Goal: Task Accomplishment & Management: Manage account settings

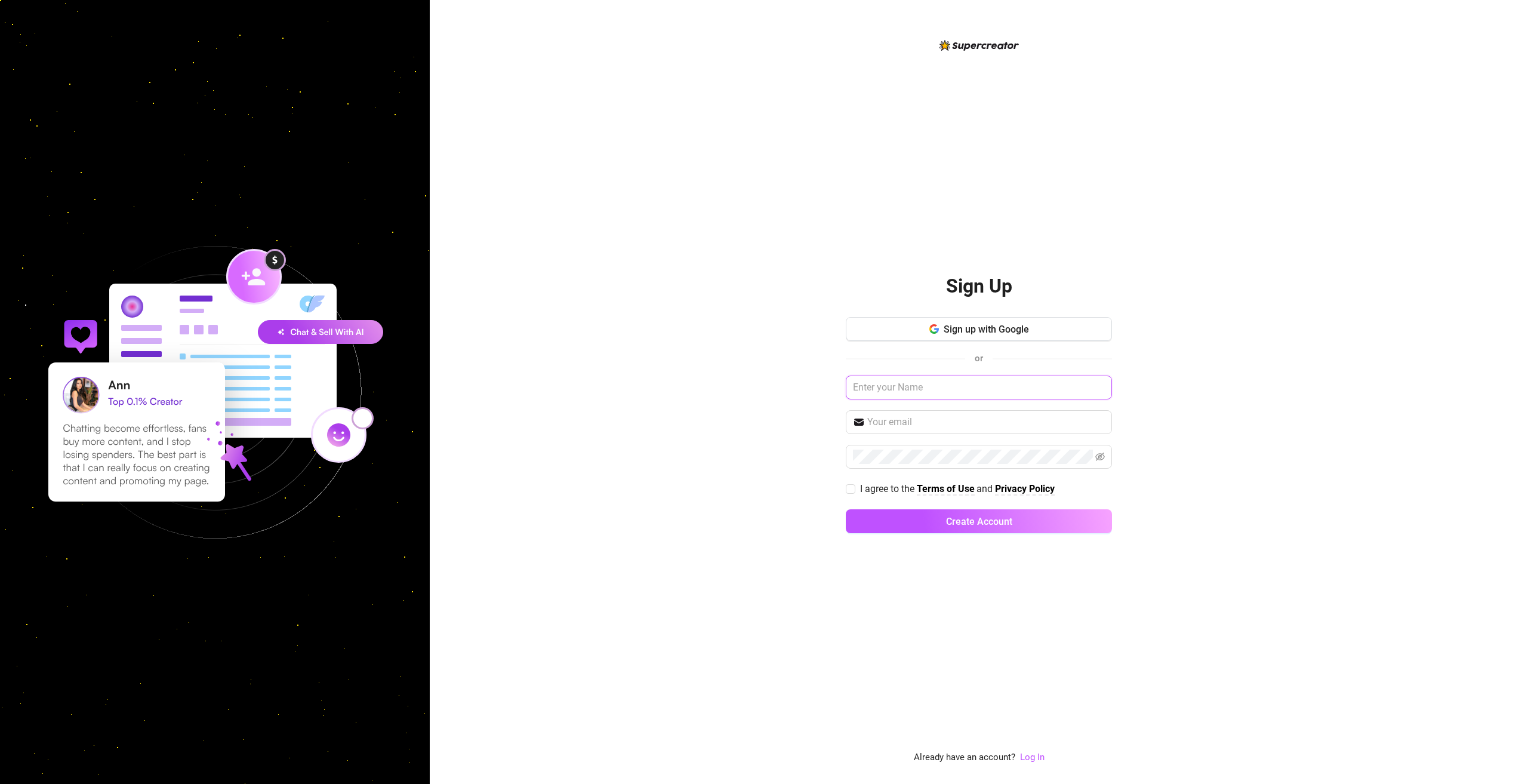
click at [896, 390] on input "text" at bounding box center [978, 387] width 267 height 24
click at [724, 332] on div "Sign Up Sign up with Google or I agree to the Terms of Use and Privacy Policy C…" at bounding box center [978, 392] width 1098 height 784
click at [923, 329] on button "Sign up with Google" at bounding box center [978, 328] width 267 height 24
drag, startPoint x: 247, startPoint y: 235, endPoint x: 259, endPoint y: 244, distance: 15.0
click at [247, 235] on img at bounding box center [215, 392] width 413 height 413
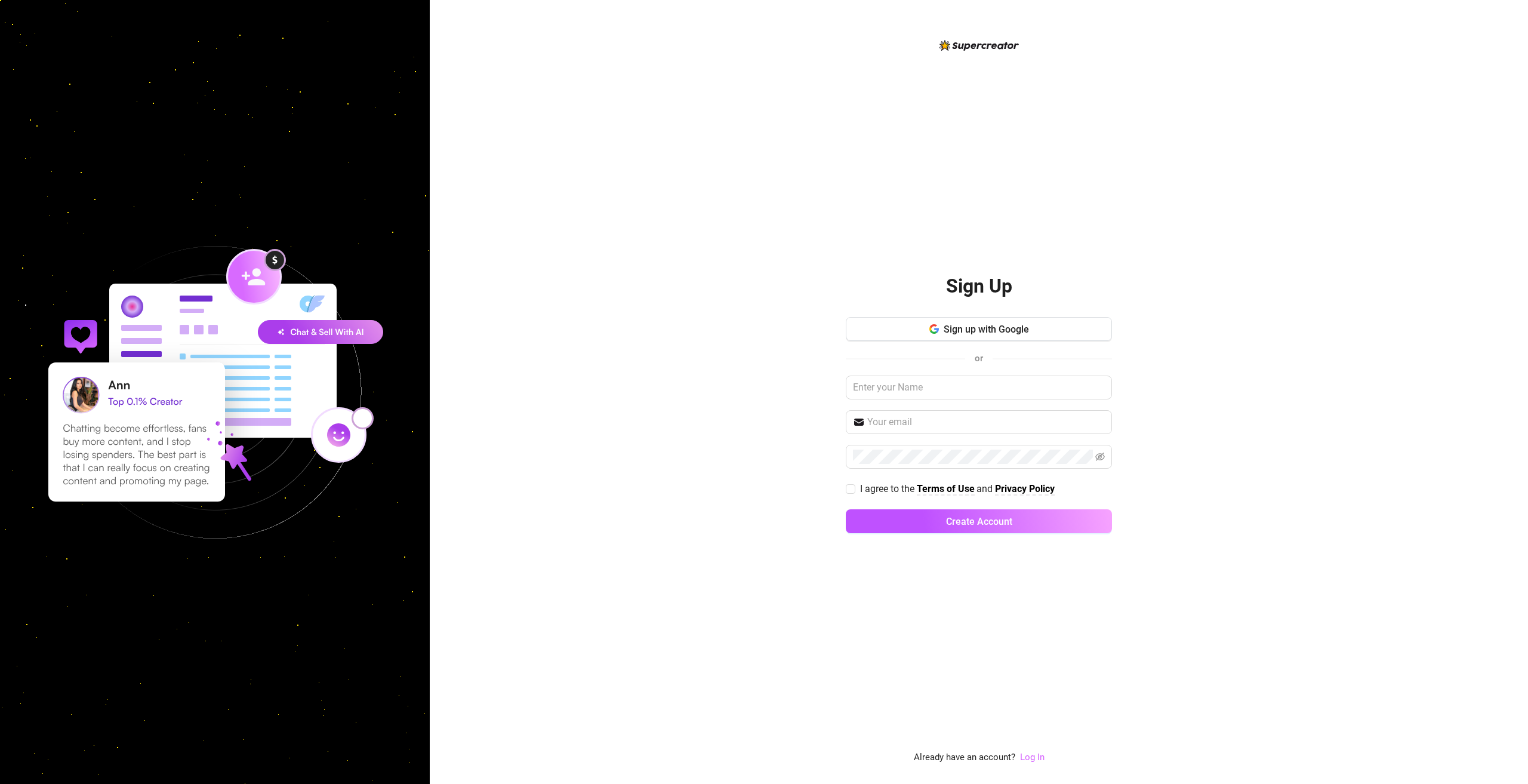
click at [1029, 758] on link "Log In" at bounding box center [1033, 756] width 25 height 11
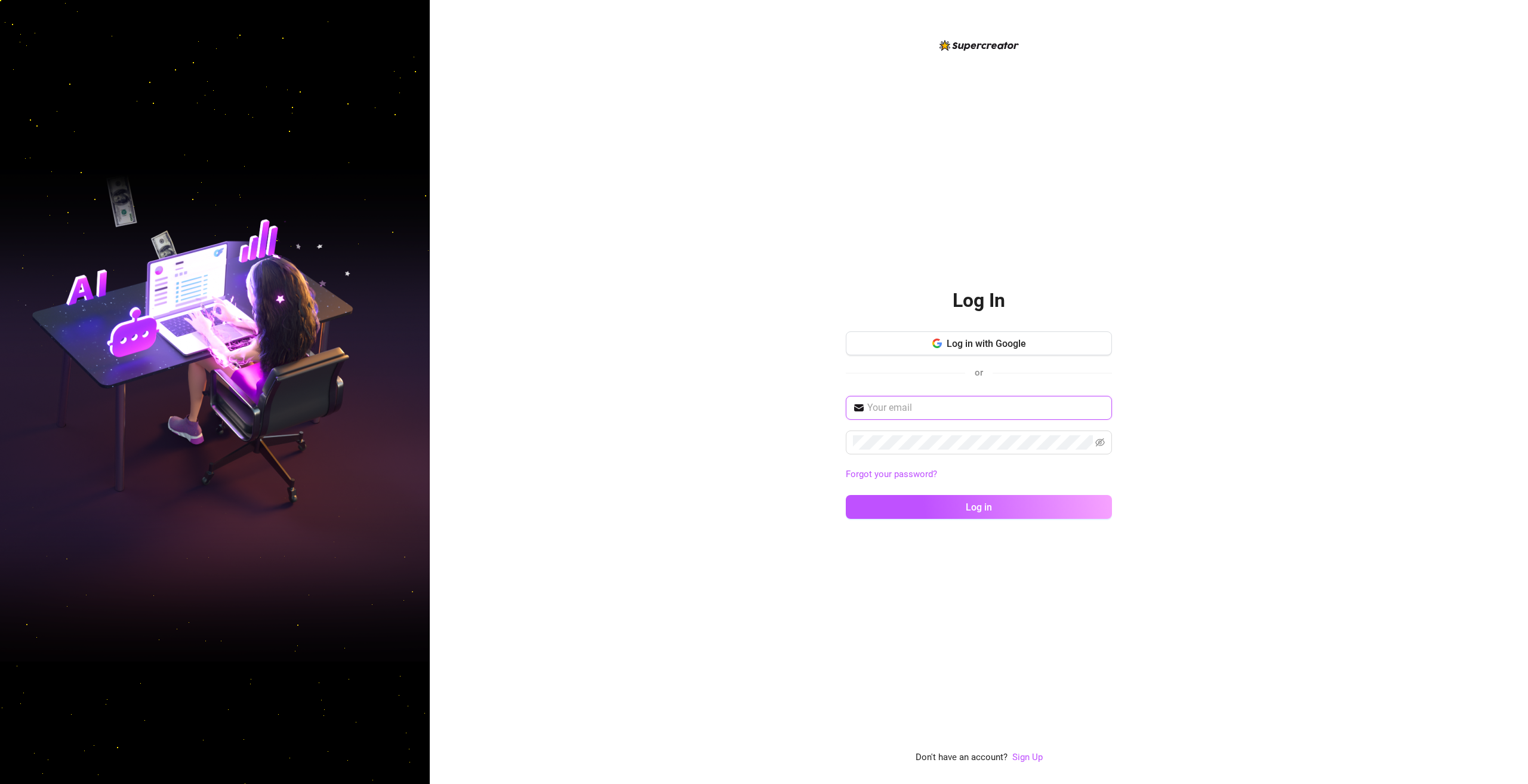
click at [921, 408] on input "text" at bounding box center [986, 407] width 238 height 14
drag, startPoint x: 924, startPoint y: 405, endPoint x: 833, endPoint y: 404, distance: 91.0
click at [833, 404] on div "Log In Log in with Google or tan.rovygen Invalid email address Forgot your pass…" at bounding box center [978, 392] width 1098 height 784
type input "tanrovygene@gmail.com"
click at [846, 495] on button "Log in" at bounding box center [978, 506] width 267 height 24
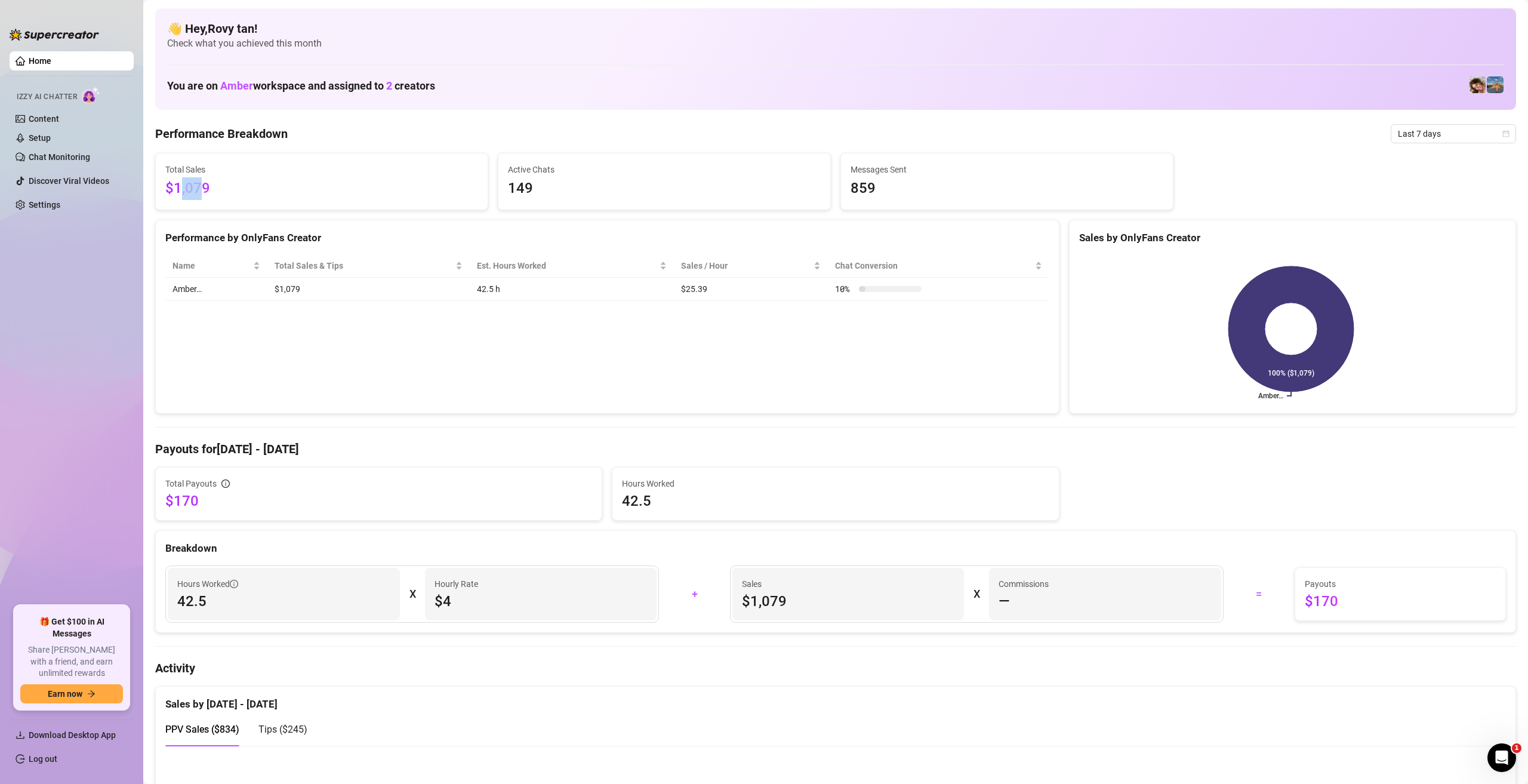
drag, startPoint x: 203, startPoint y: 192, endPoint x: 183, endPoint y: 190, distance: 20.1
click at [183, 190] on span "$1,079" at bounding box center [322, 189] width 312 height 23
click at [59, 120] on link "Content" at bounding box center [43, 119] width 30 height 10
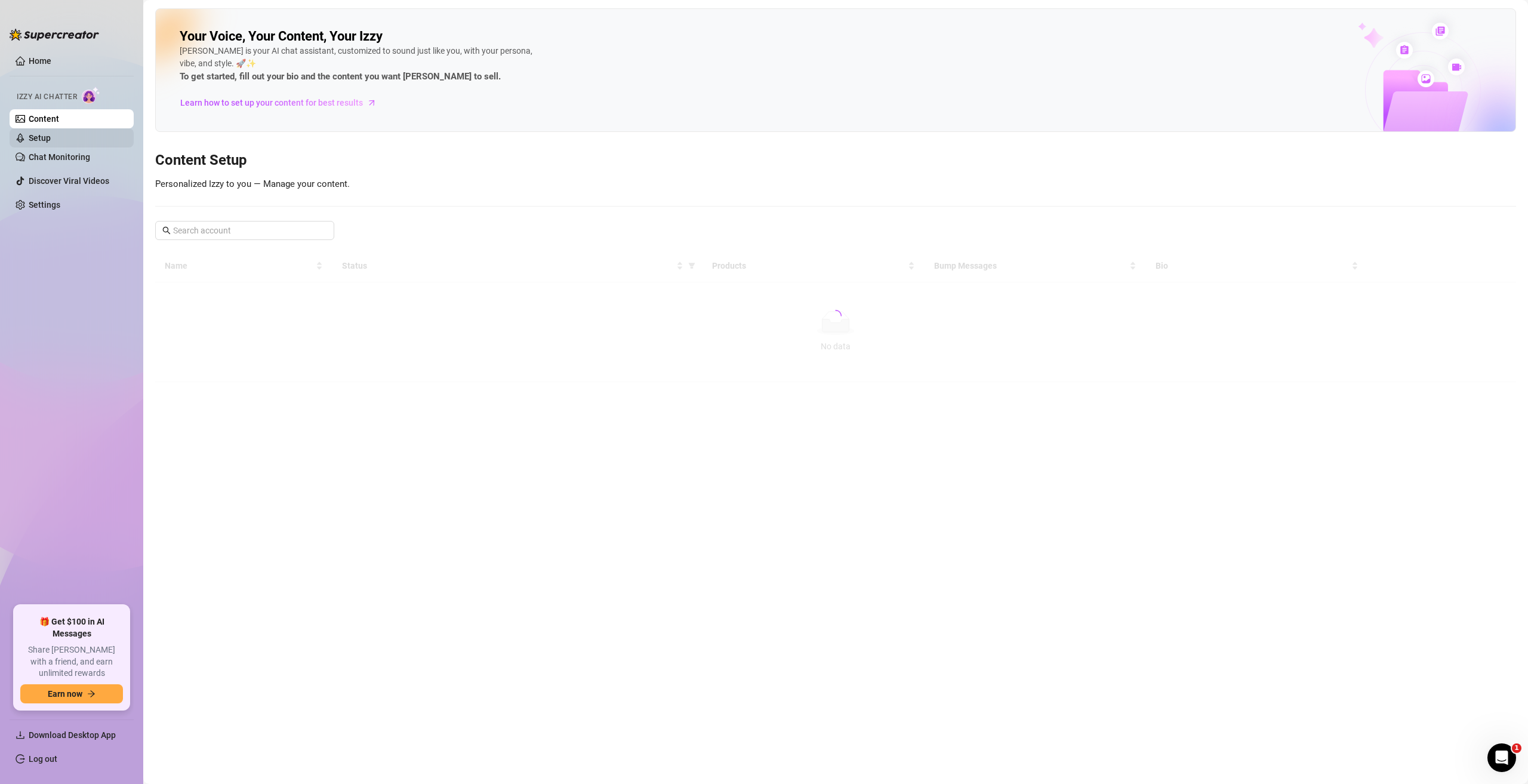
click at [51, 143] on link "Setup" at bounding box center [39, 138] width 22 height 10
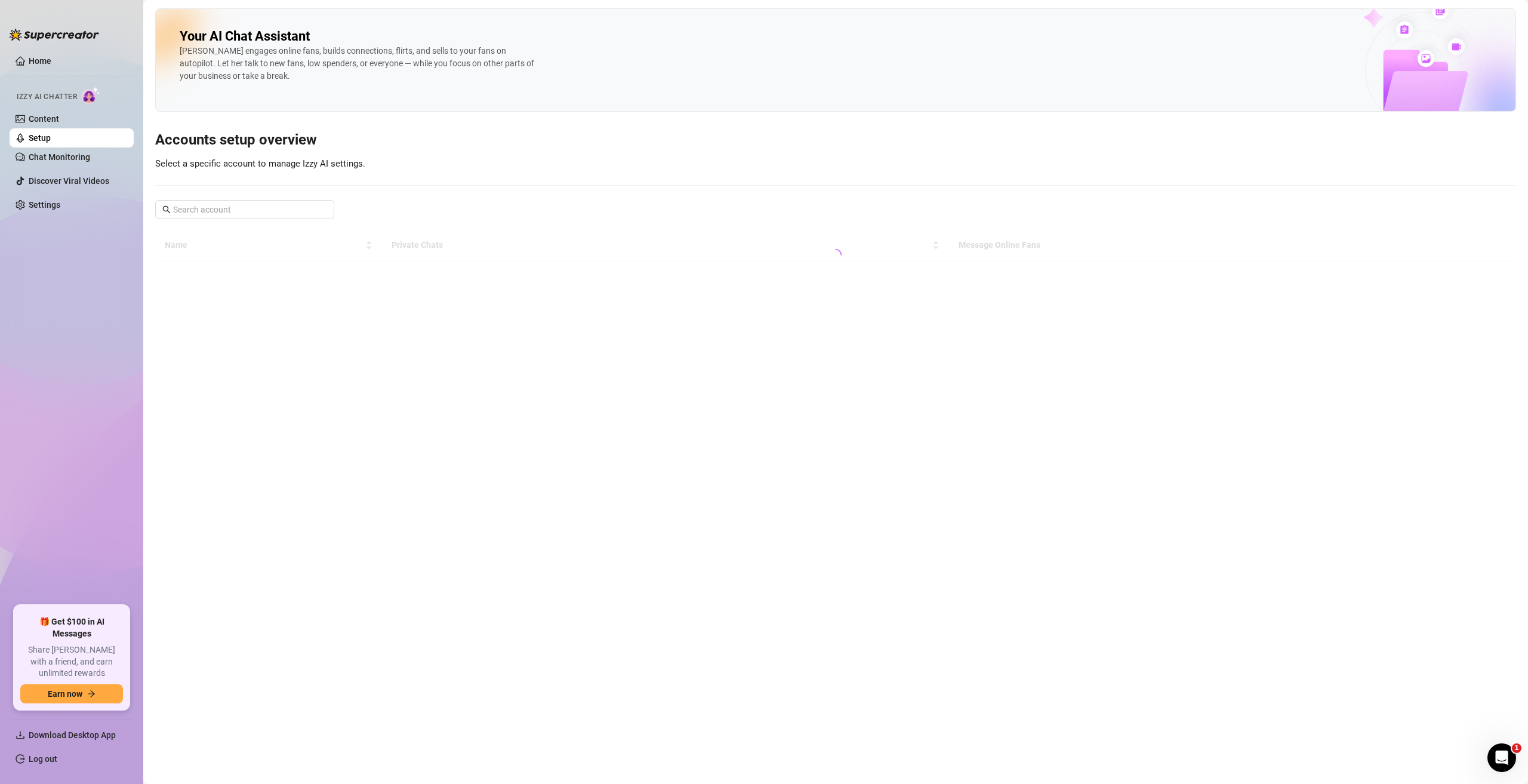
click at [84, 94] on img at bounding box center [91, 95] width 19 height 17
click at [58, 120] on link "Content" at bounding box center [43, 119] width 30 height 10
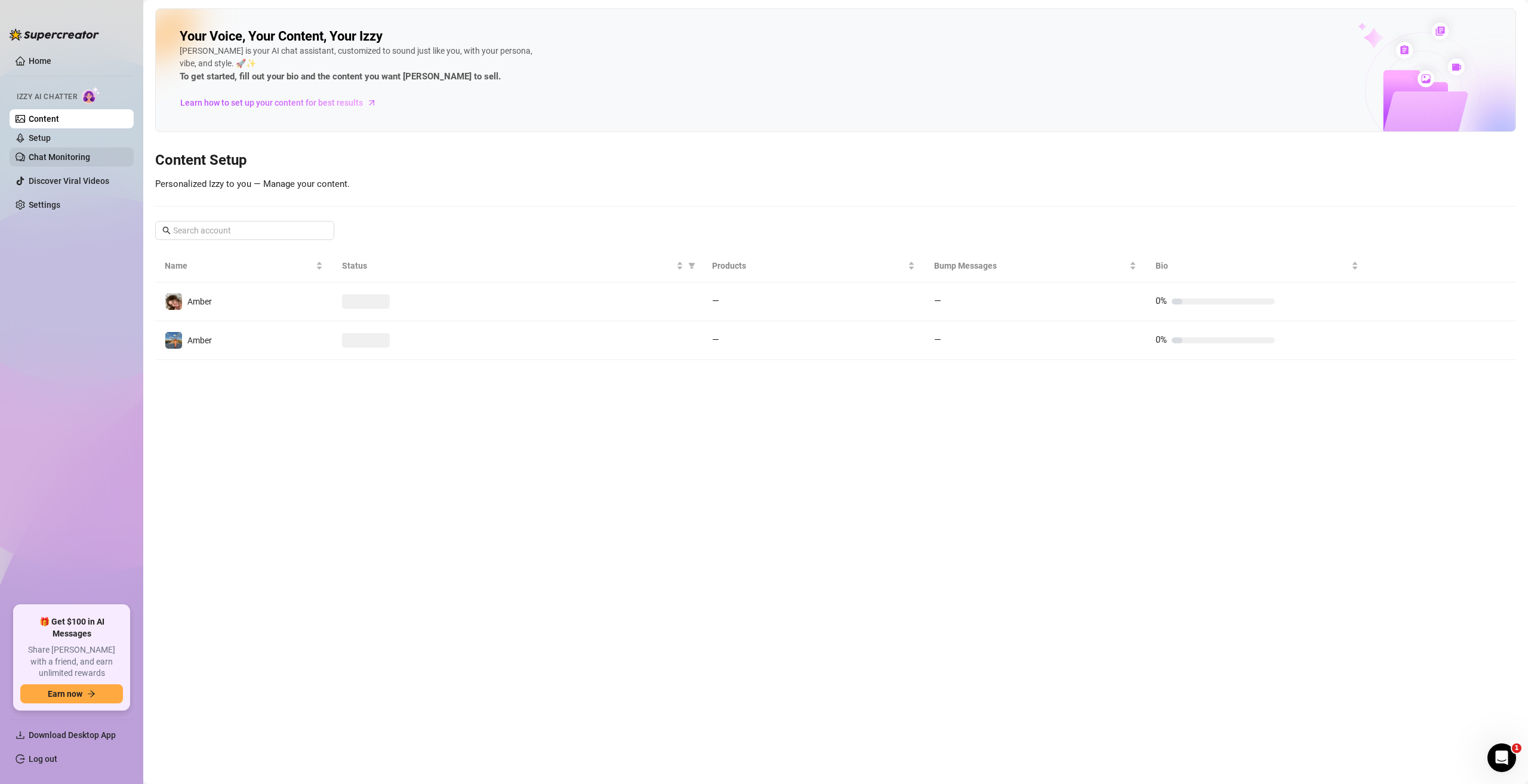
click at [60, 153] on link "Chat Monitoring" at bounding box center [59, 157] width 62 height 10
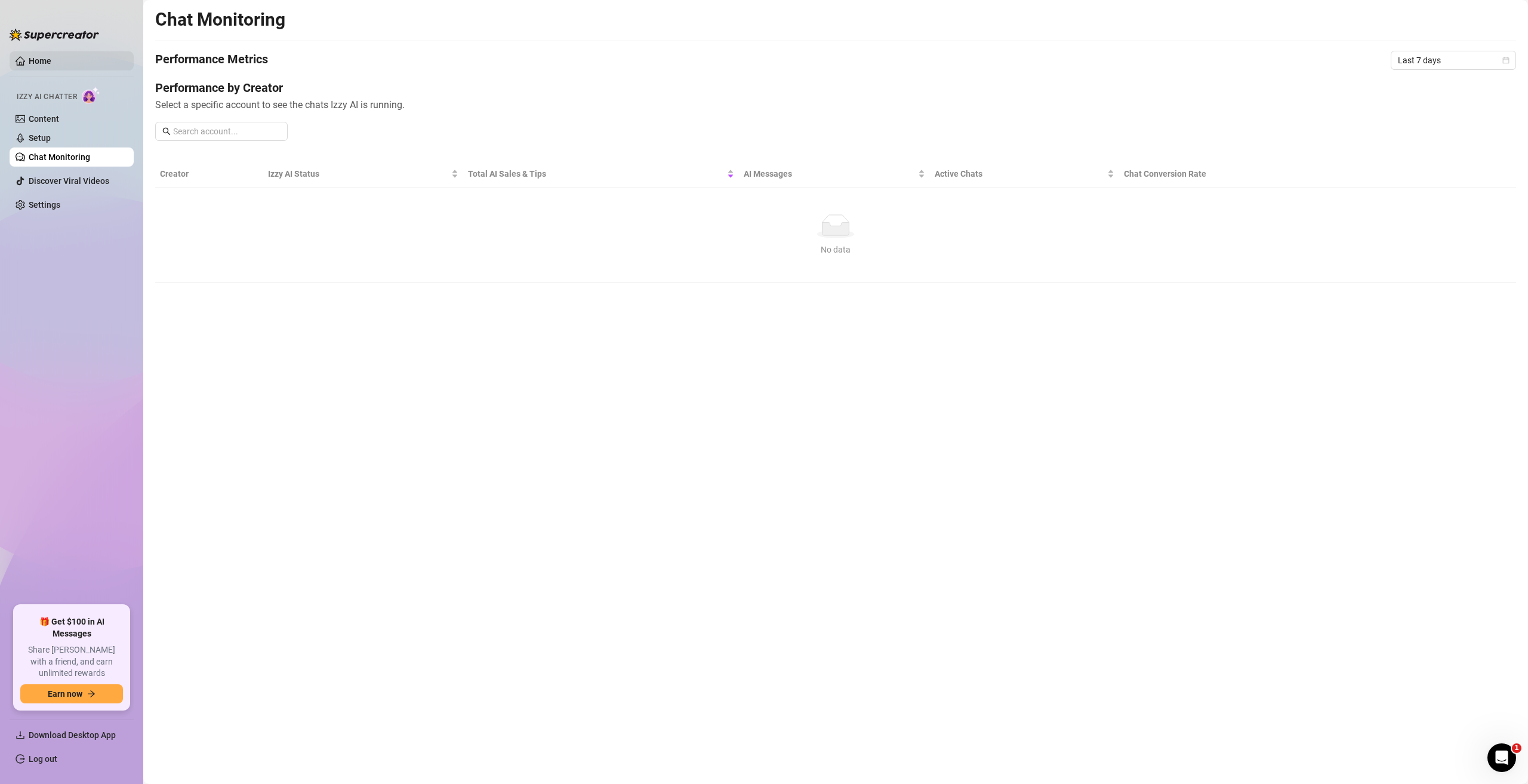
click at [47, 61] on link "Home" at bounding box center [40, 61] width 23 height 10
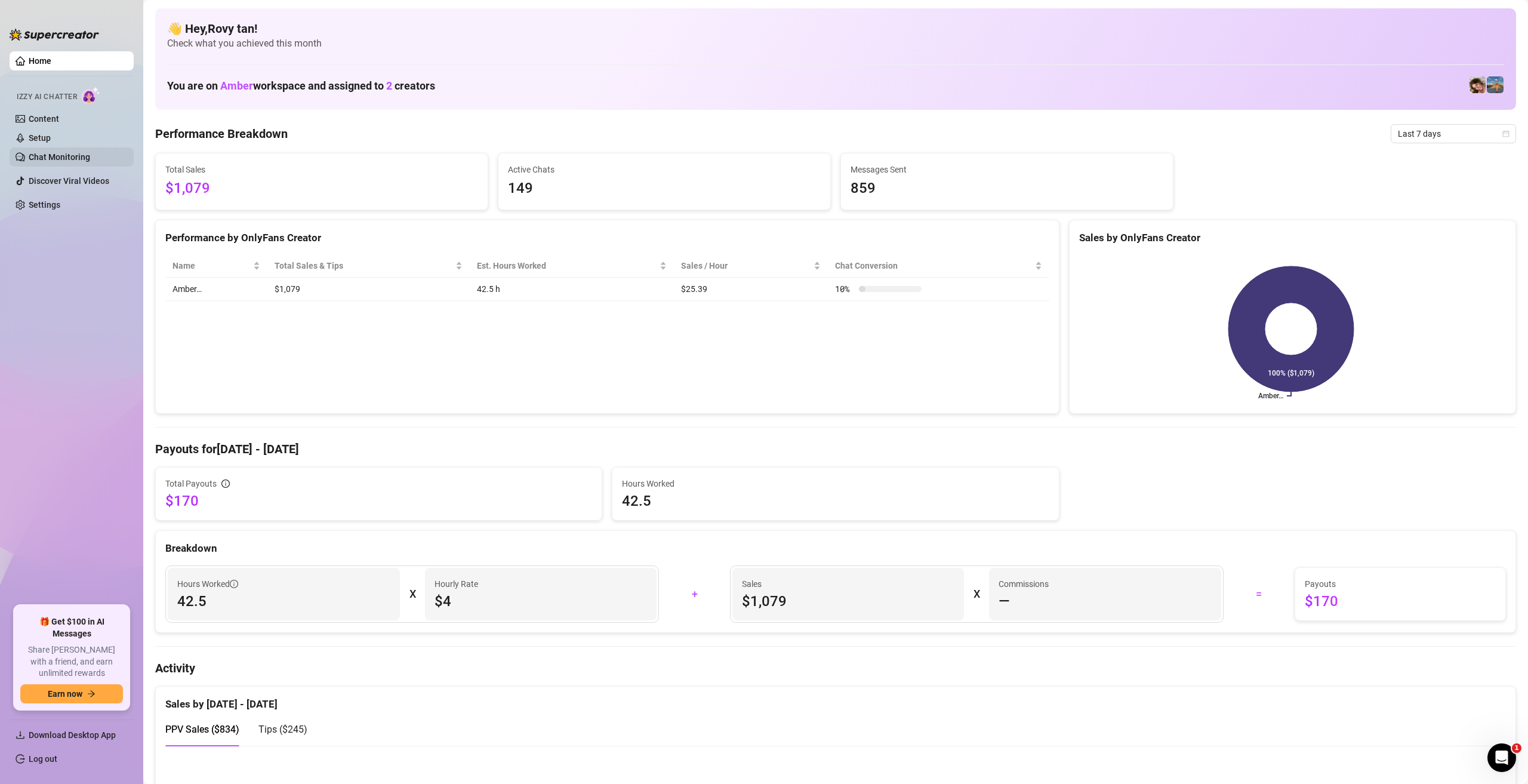
click at [78, 154] on link "Chat Monitoring" at bounding box center [59, 157] width 62 height 10
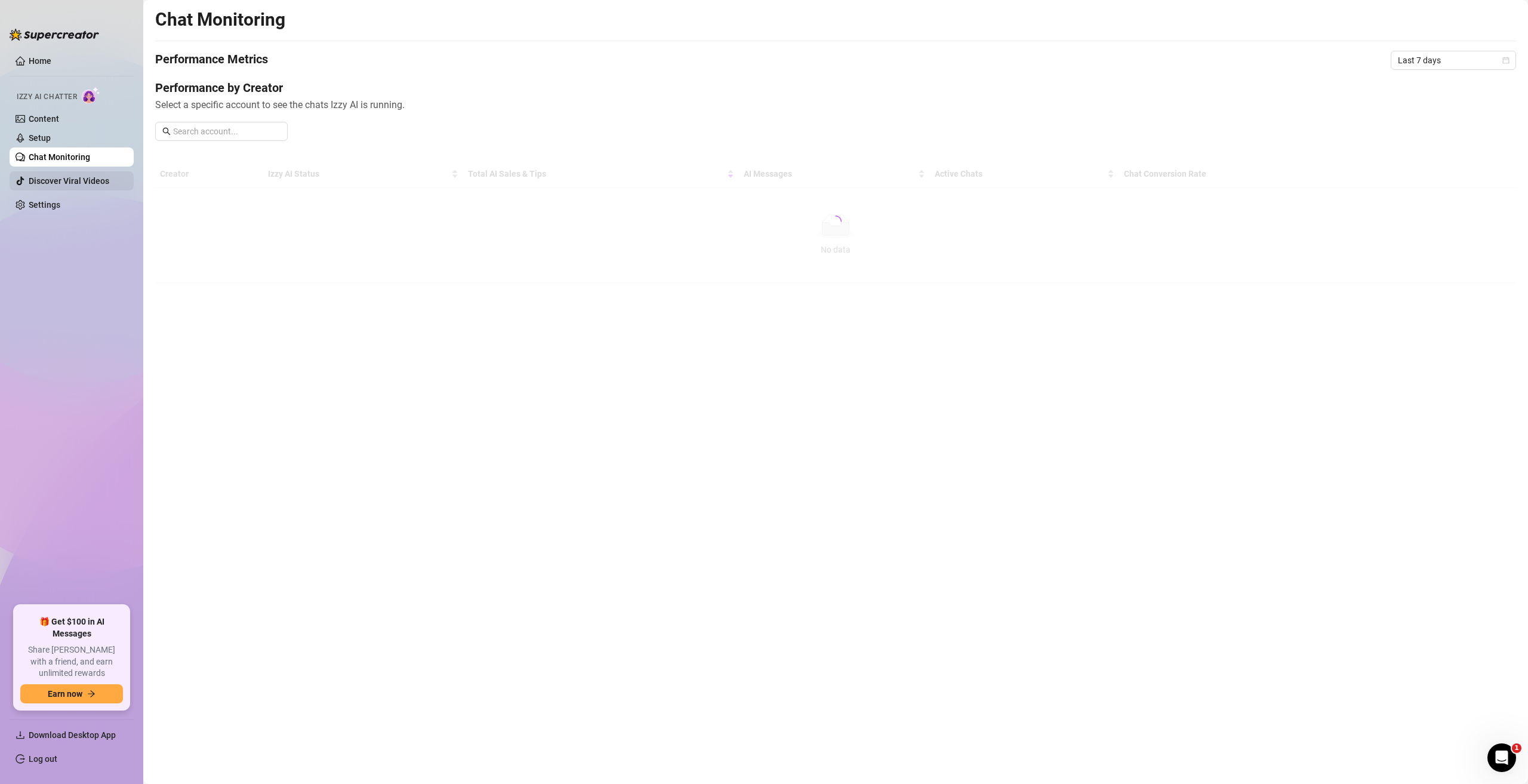
click at [71, 182] on link "Discover Viral Videos" at bounding box center [69, 181] width 80 height 10
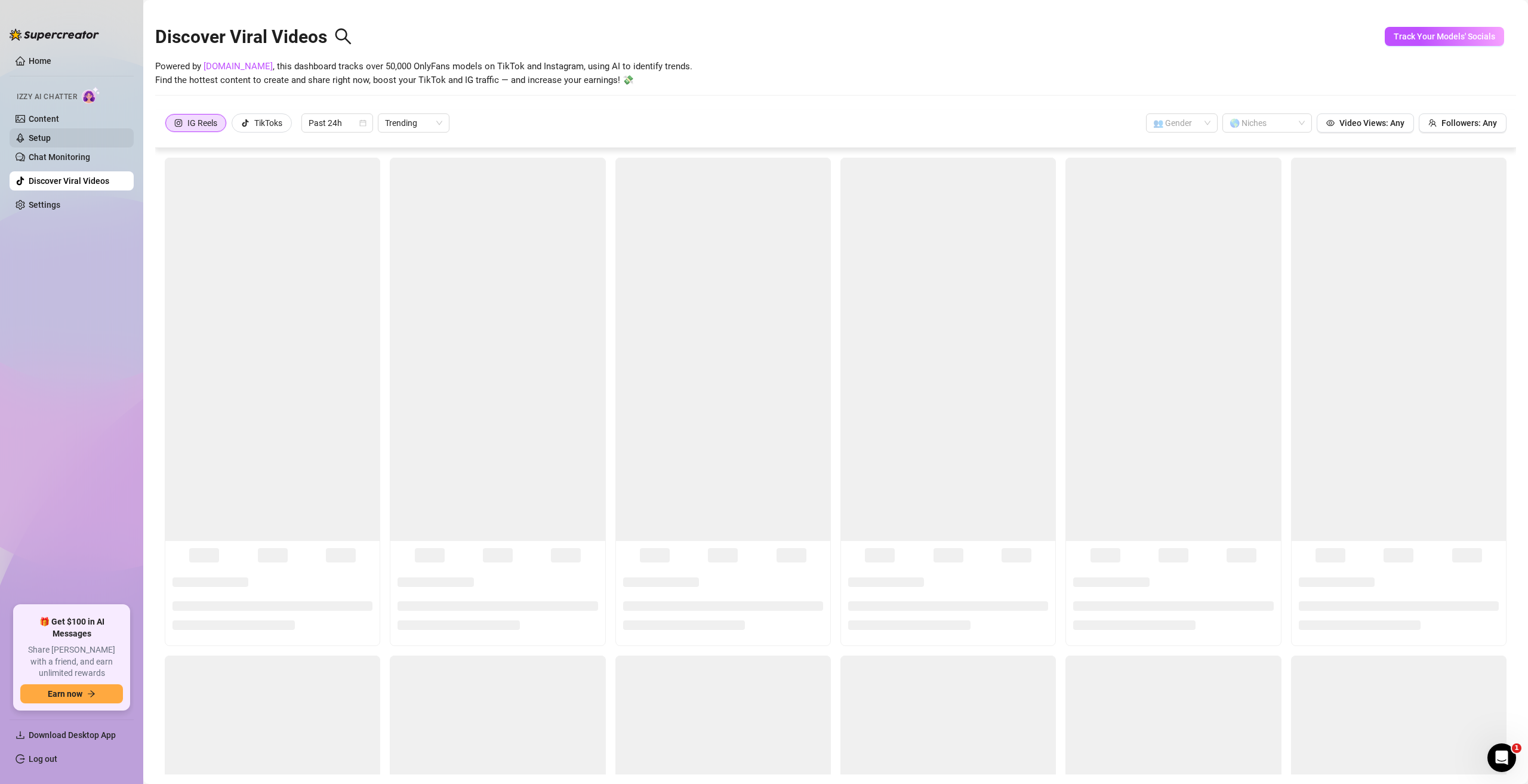
click at [51, 143] on link "Setup" at bounding box center [39, 138] width 22 height 10
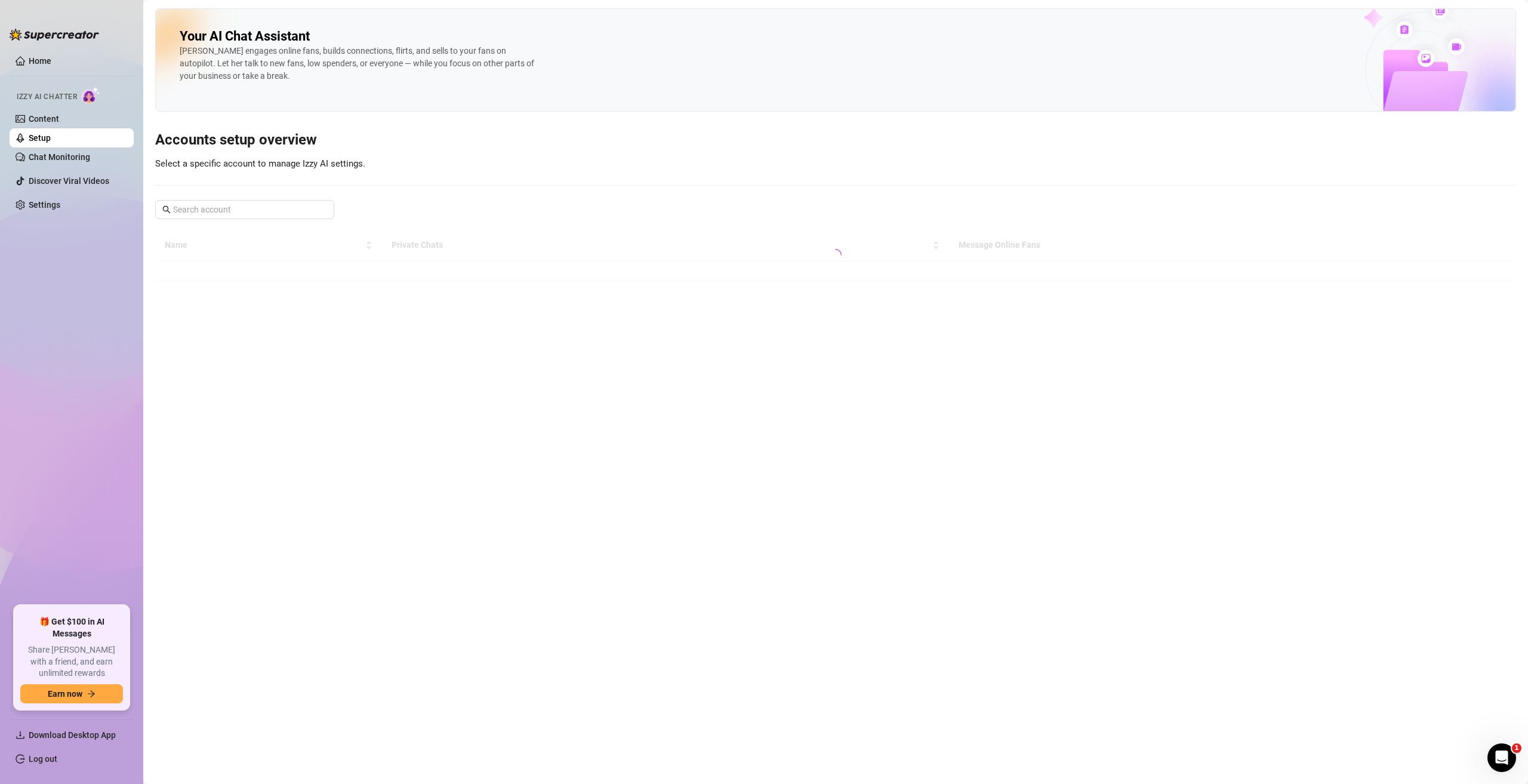
click at [52, 102] on span "Izzy AI Chatter" at bounding box center [47, 97] width 61 height 11
click at [49, 121] on link "Content" at bounding box center [43, 119] width 30 height 10
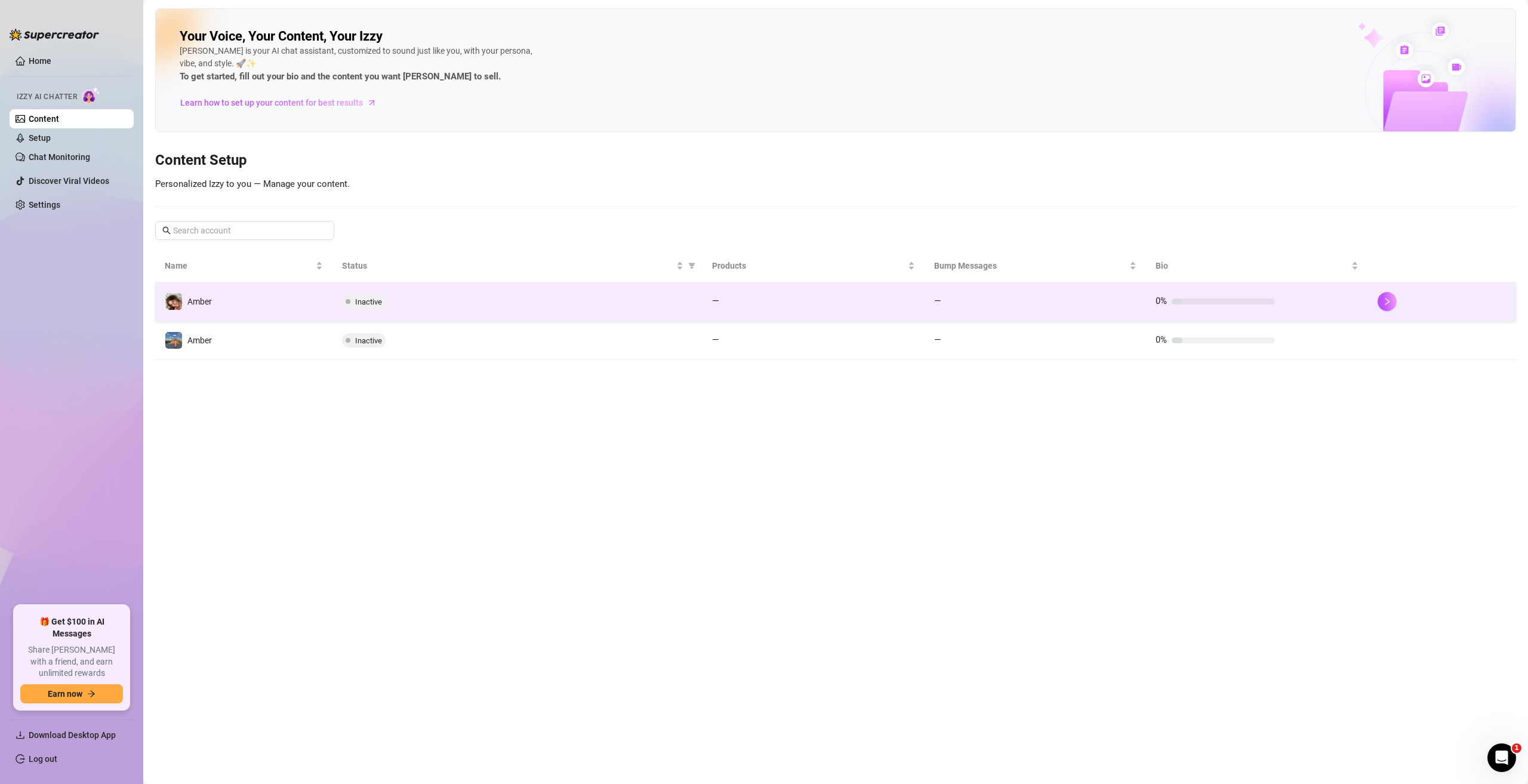
click at [1328, 303] on div "0%" at bounding box center [1257, 301] width 203 height 14
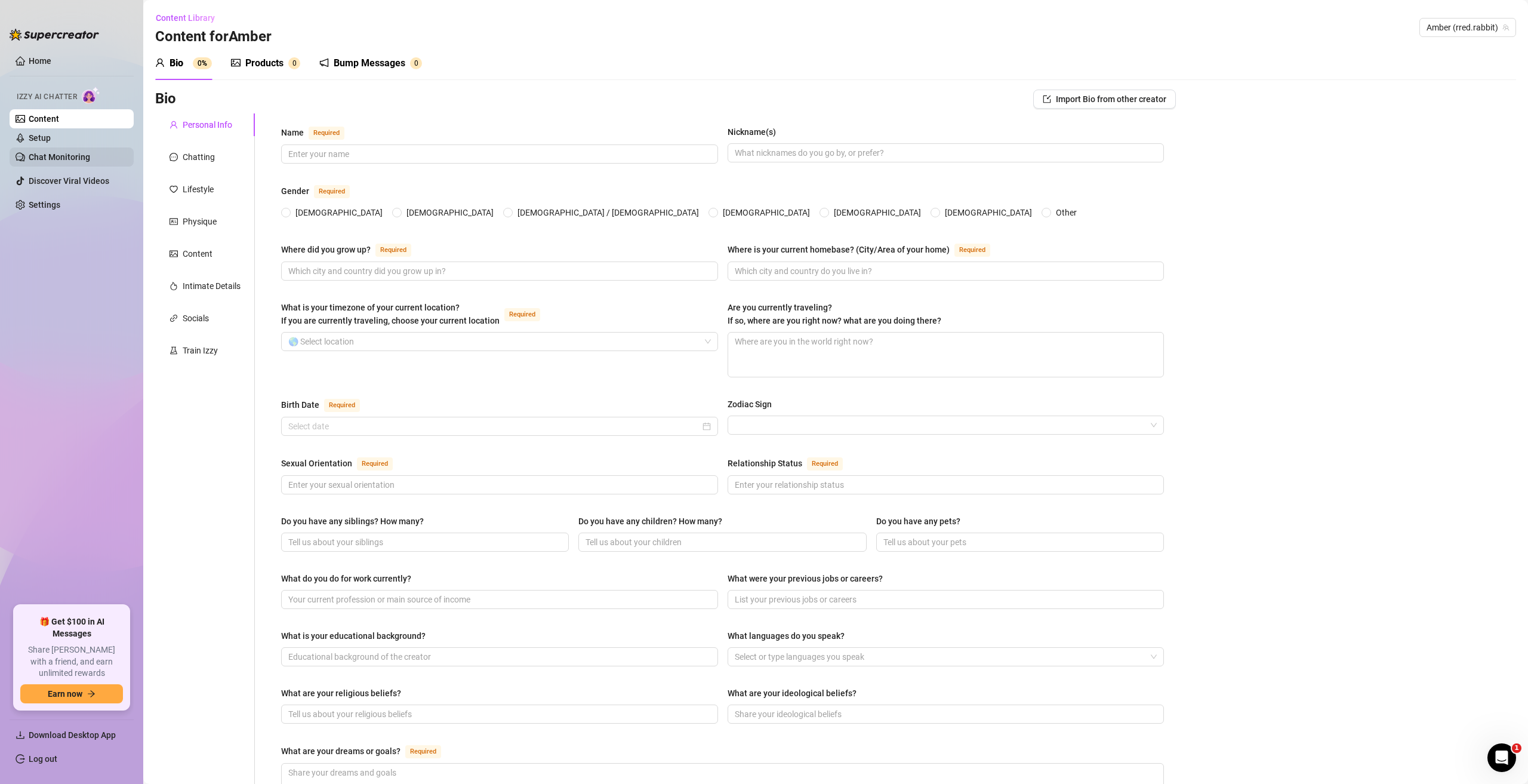
click at [80, 153] on link "Chat Monitoring" at bounding box center [59, 157] width 62 height 10
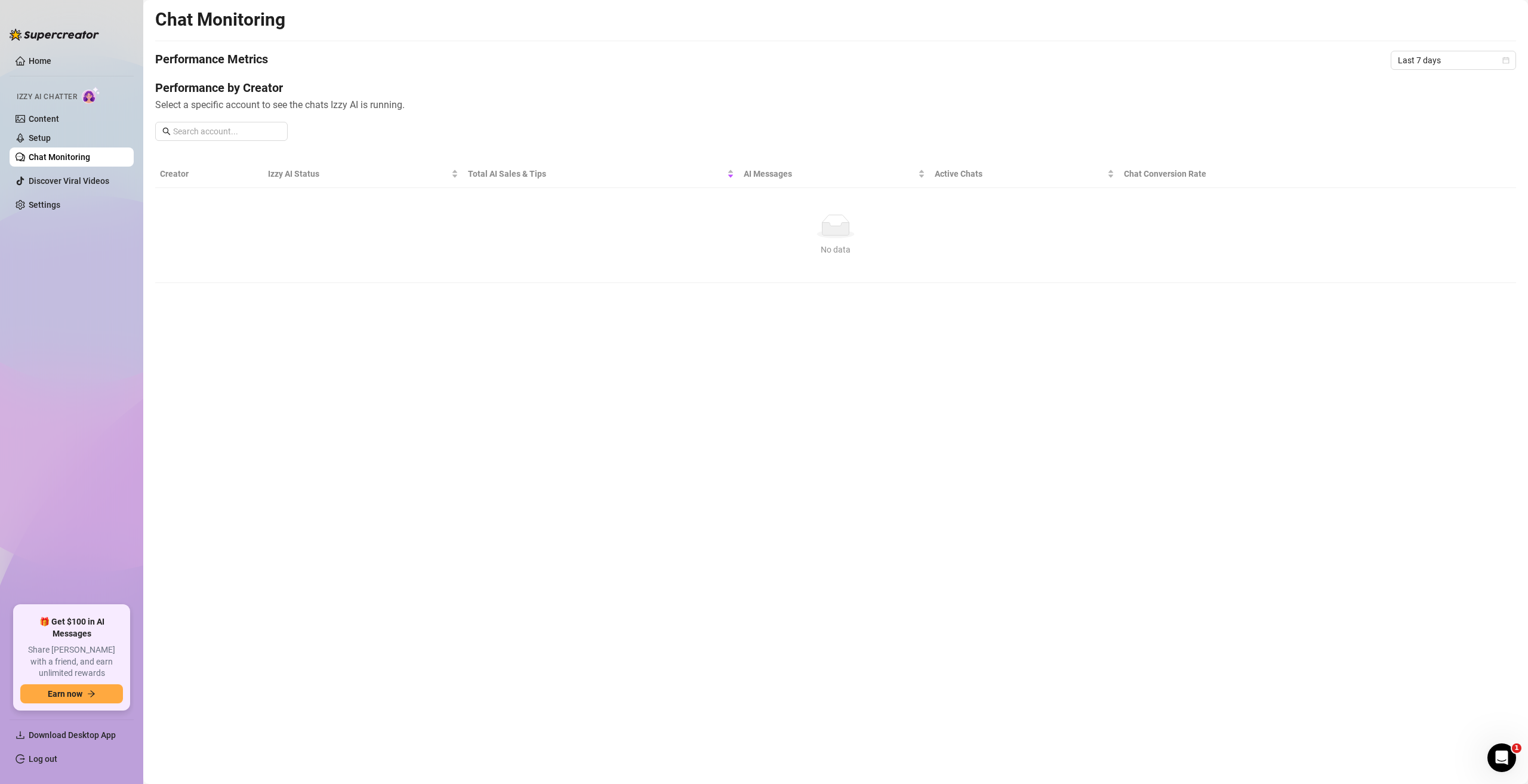
click at [56, 95] on span "Izzy AI Chatter" at bounding box center [47, 97] width 61 height 11
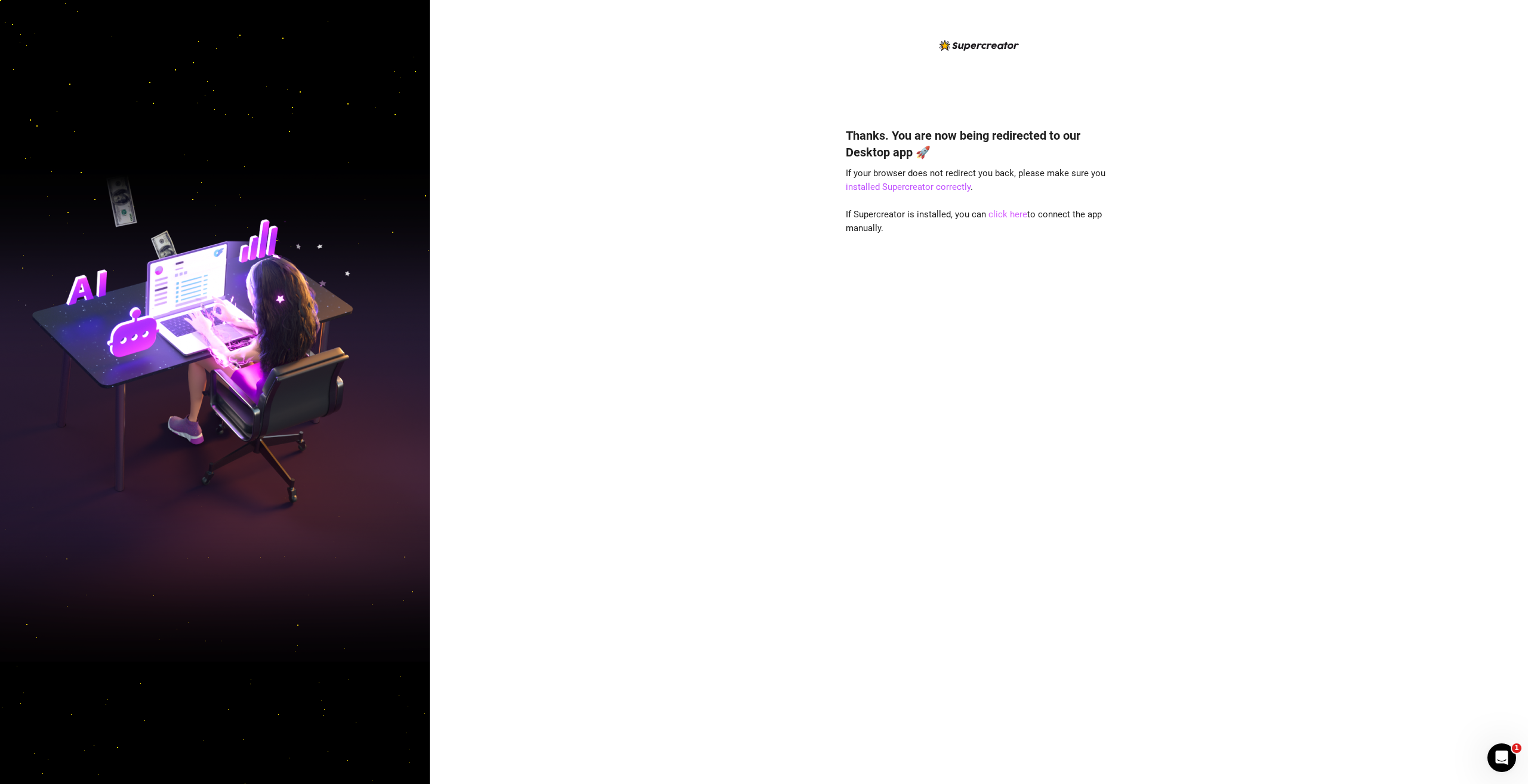
click at [1015, 214] on link "click here" at bounding box center [1007, 214] width 39 height 11
